Goal: Navigation & Orientation: Find specific page/section

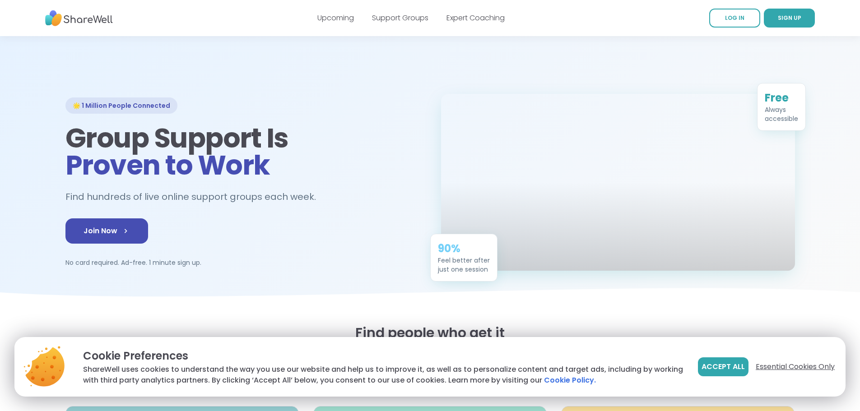
click at [795, 364] on span "Essential Cookies Only" at bounding box center [795, 367] width 79 height 11
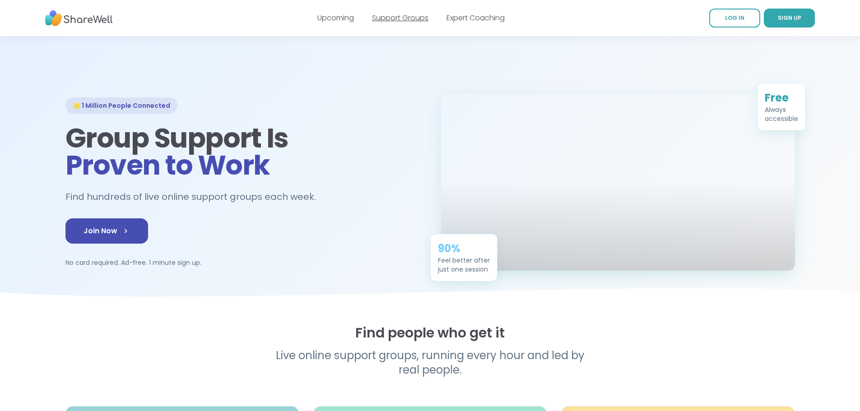
click at [411, 16] on link "Support Groups" at bounding box center [400, 18] width 56 height 10
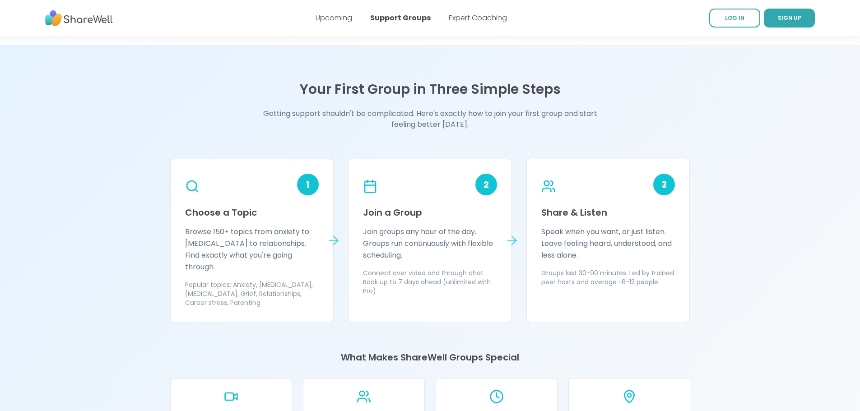
scroll to position [767, 0]
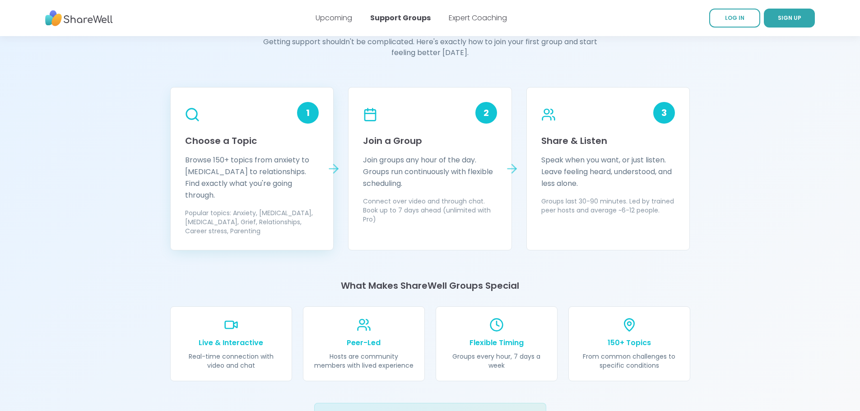
click at [190, 109] on circle at bounding box center [191, 114] width 10 height 10
click at [213, 177] on p "Browse 150+ topics from anxiety to ADHD to relationships. Find exactly what you…" at bounding box center [252, 177] width 134 height 47
click at [216, 215] on p "Popular topics: Anxiety, Depression, ADHD, Grief, Relationships, Career stress,…" at bounding box center [252, 222] width 134 height 27
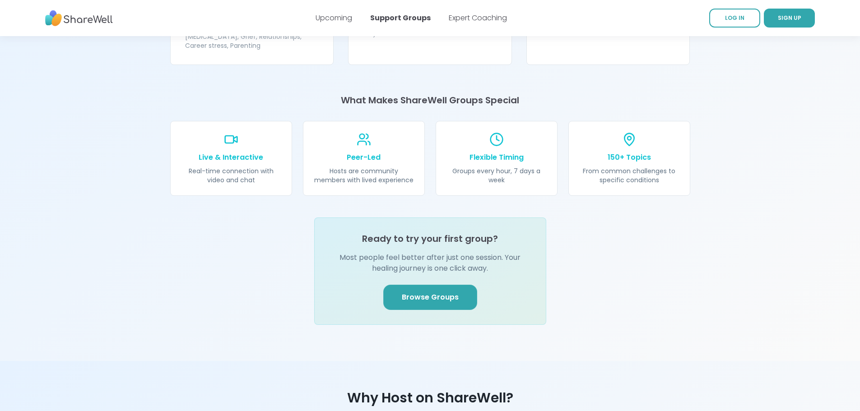
scroll to position [993, 0]
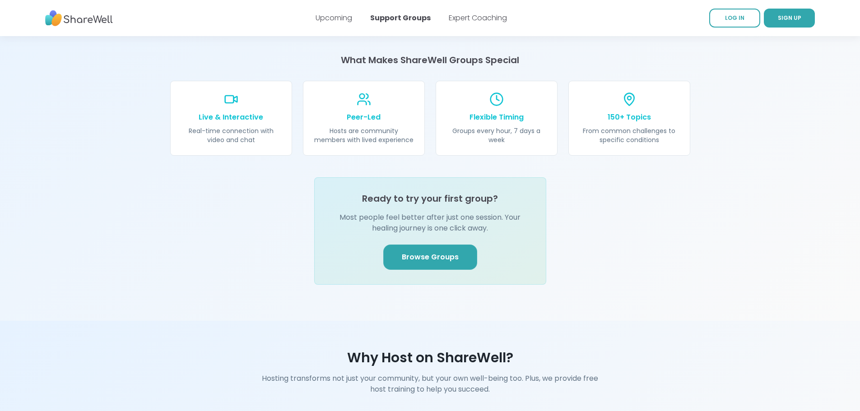
click at [418, 252] on span "Browse Groups" at bounding box center [430, 257] width 57 height 11
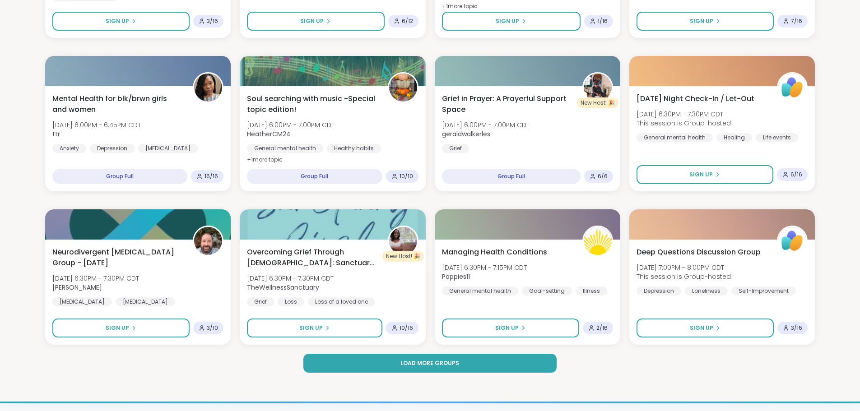
scroll to position [1084, 0]
